Goal: Task Accomplishment & Management: Use online tool/utility

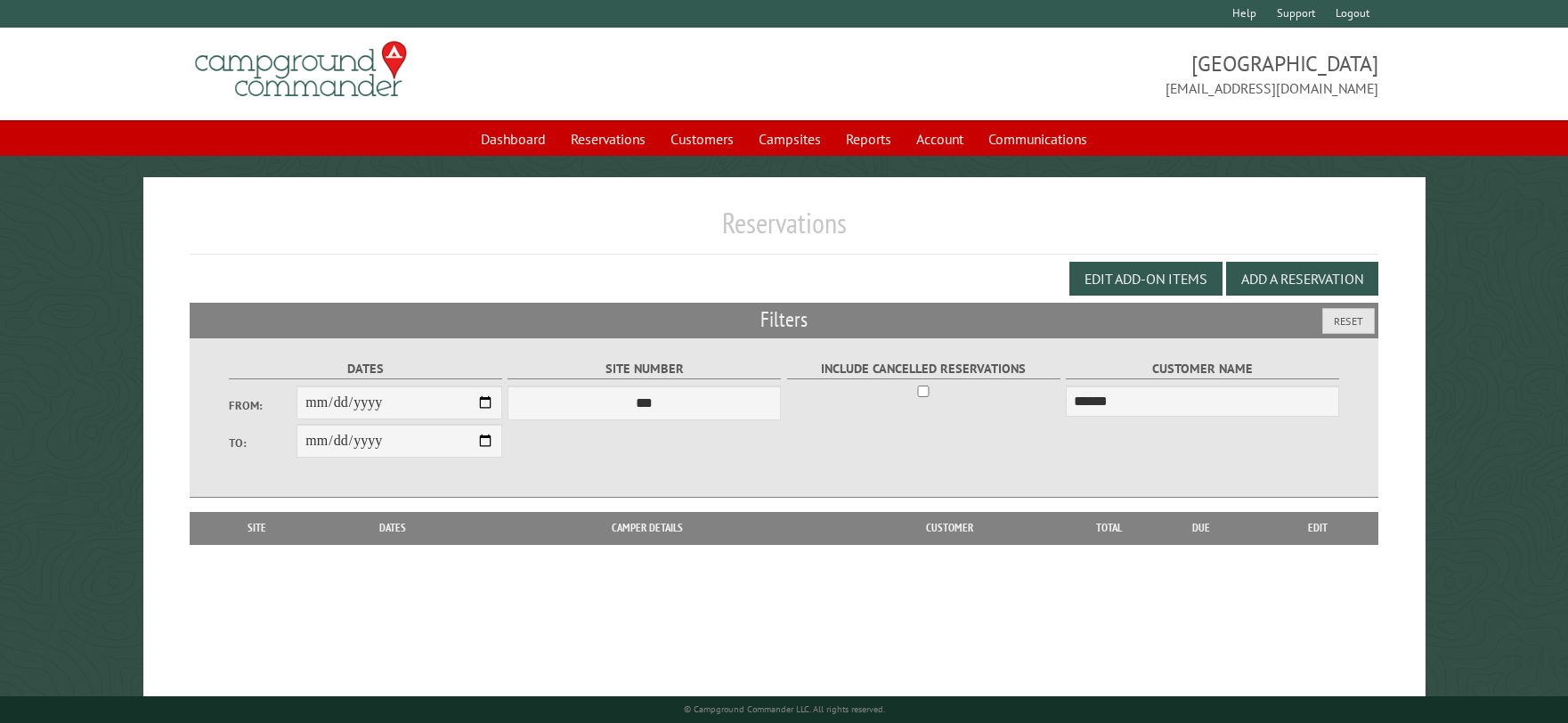
click at [723, 255] on div "Edit Add-on Items Add a Reservation" at bounding box center [783, 278] width 1188 height 48
click at [784, 263] on div "Edit Add-on Items Add a Reservation" at bounding box center [783, 278] width 1188 height 48
click at [789, 255] on div "Edit Add-on Items Add a Reservation" at bounding box center [783, 278] width 1188 height 48
click at [774, 249] on h1 "Reservations" at bounding box center [783, 230] width 1188 height 49
click at [780, 247] on h1 "Reservations" at bounding box center [783, 230] width 1188 height 49
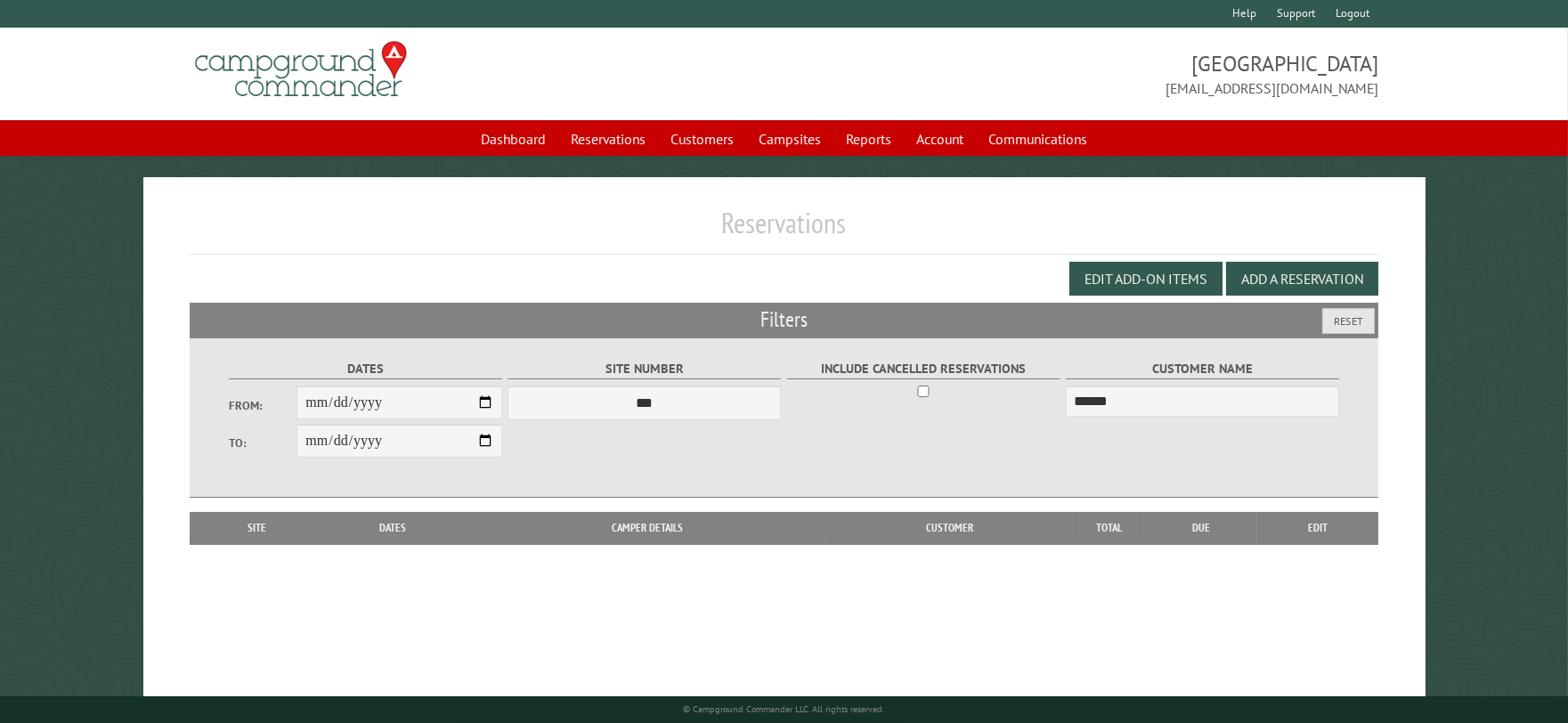
click at [775, 271] on div "Edit Add-on Items Add a Reservation" at bounding box center [783, 278] width 1188 height 48
